Goal: Information Seeking & Learning: Learn about a topic

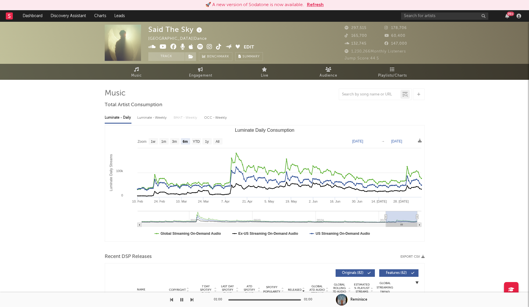
select select "6m"
select select "1w"
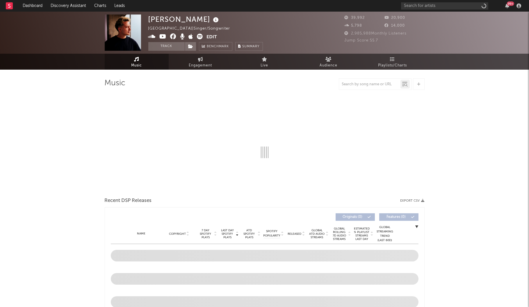
select select "6m"
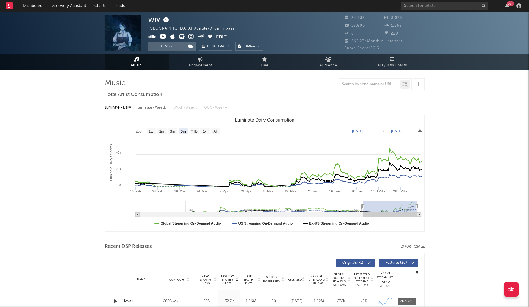
select select "6m"
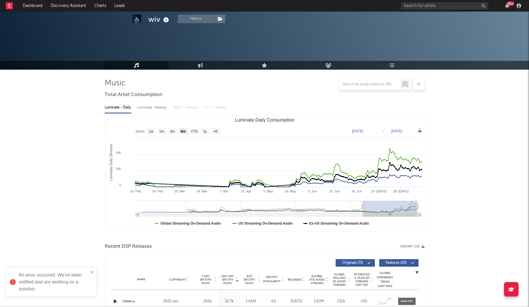
scroll to position [354, 0]
